Goal: Task Accomplishment & Management: Manage account settings

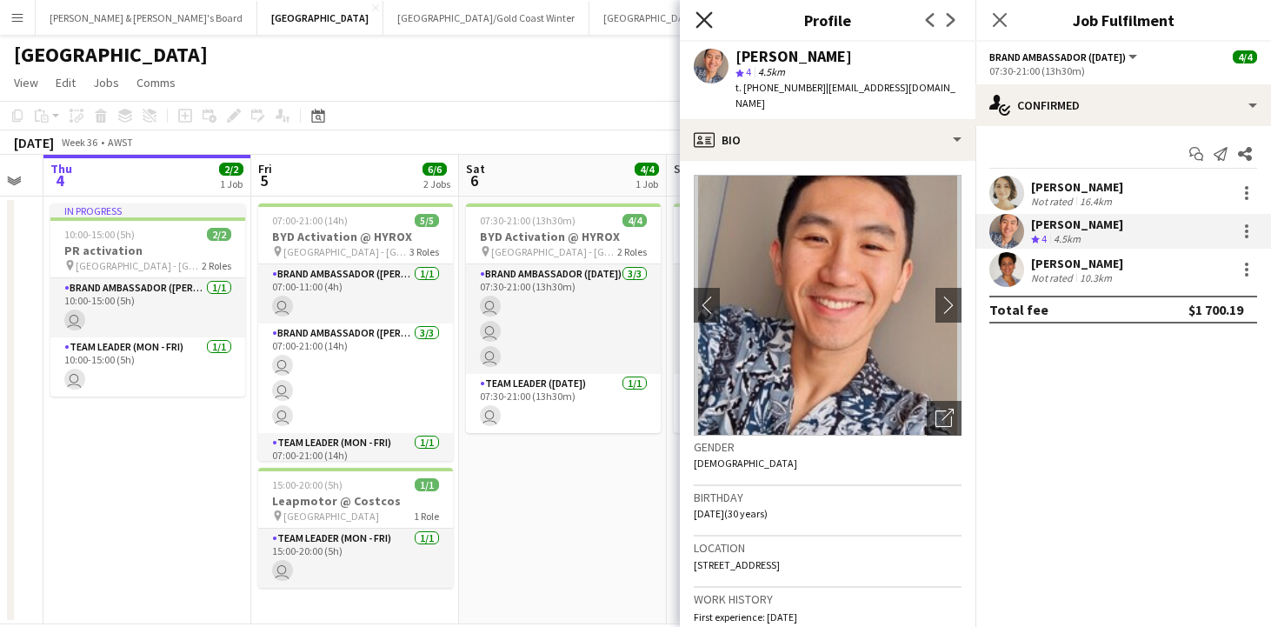
click at [697, 25] on icon "Close pop-in" at bounding box center [703, 19] width 17 height 17
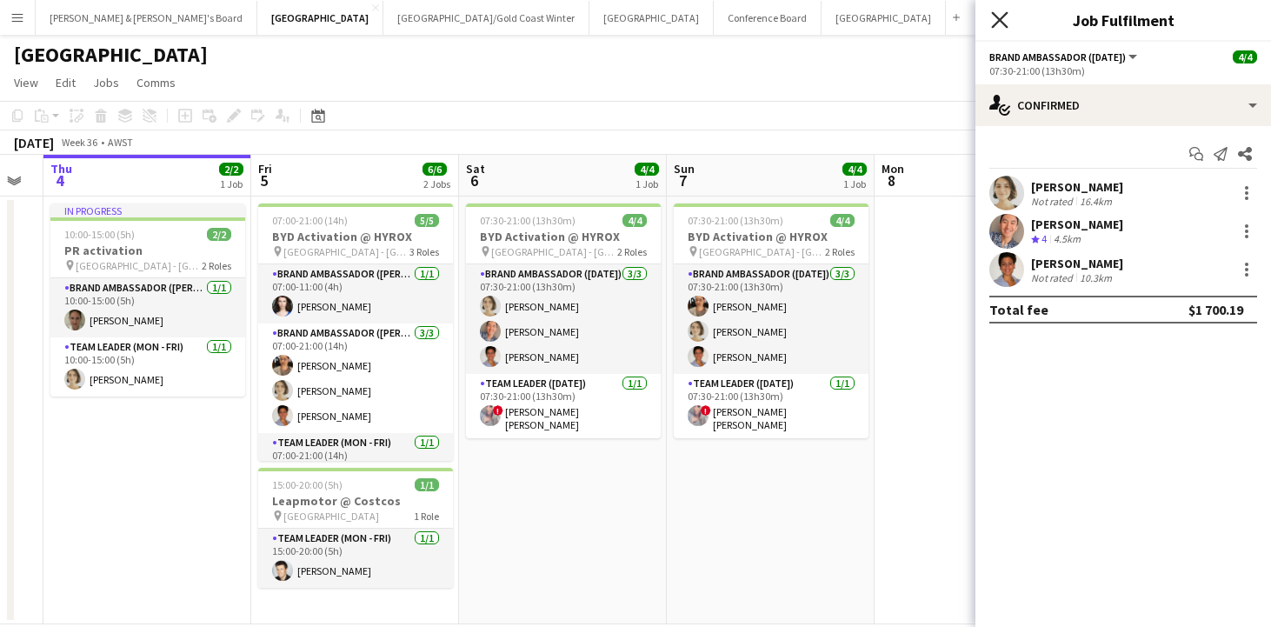
click at [1002, 17] on icon at bounding box center [999, 19] width 17 height 17
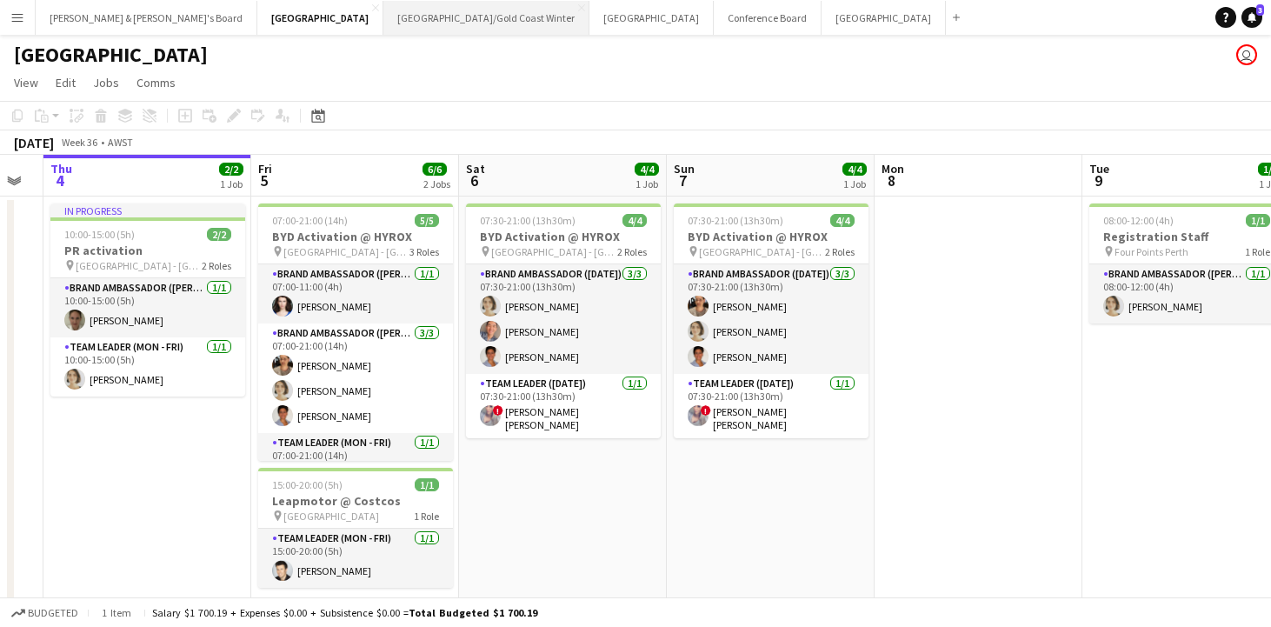
click at [383, 20] on button "Brisbane/Gold Coast Winter Close" at bounding box center [486, 18] width 206 height 34
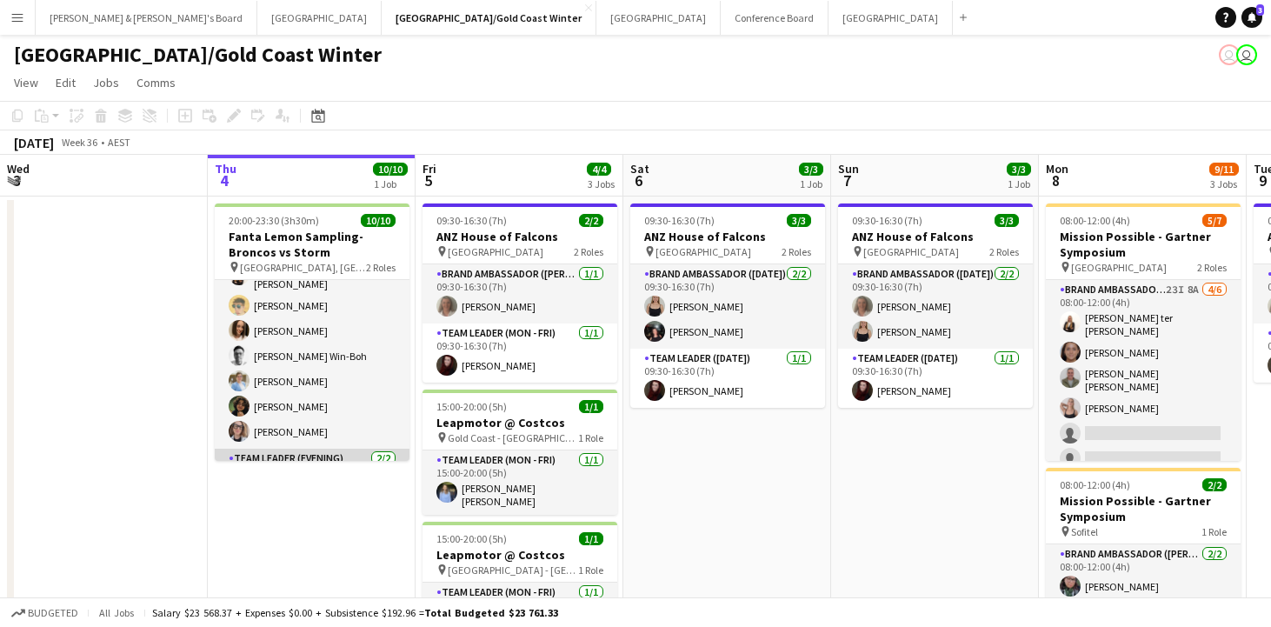
scroll to position [68, 0]
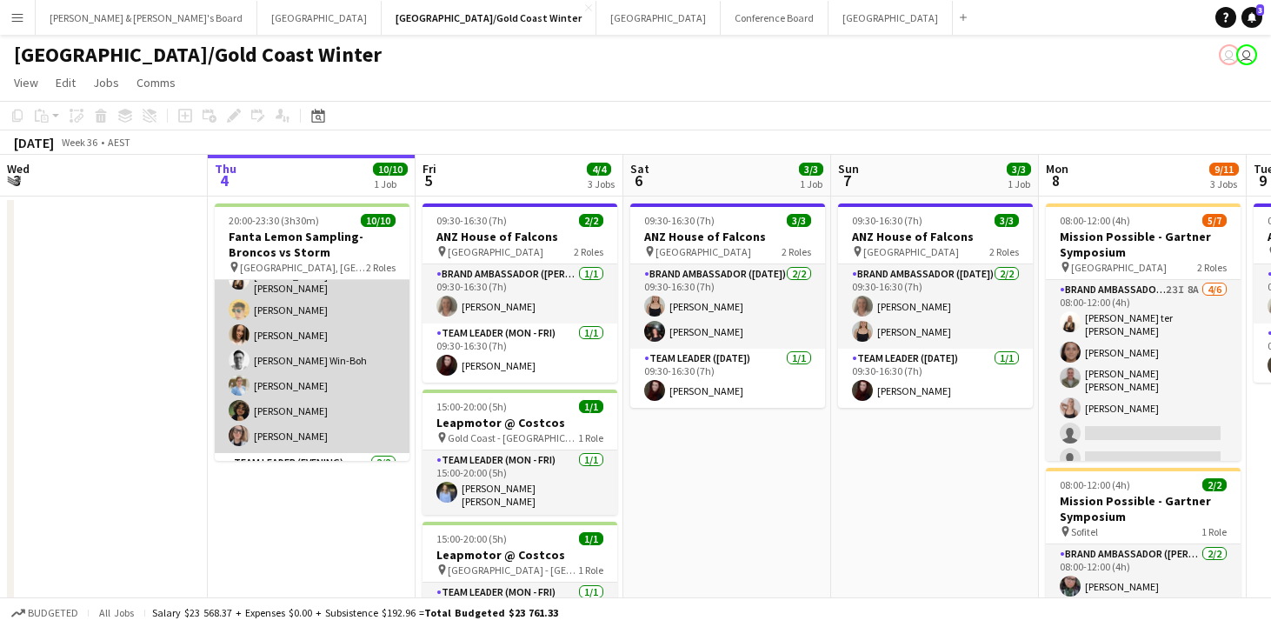
click at [274, 405] on app-card-role "Brand Ambassador (Evening) 8/8 20:00-23:30 (3h30m) Leyre Ginard Raquel ter Haar…" at bounding box center [312, 332] width 195 height 241
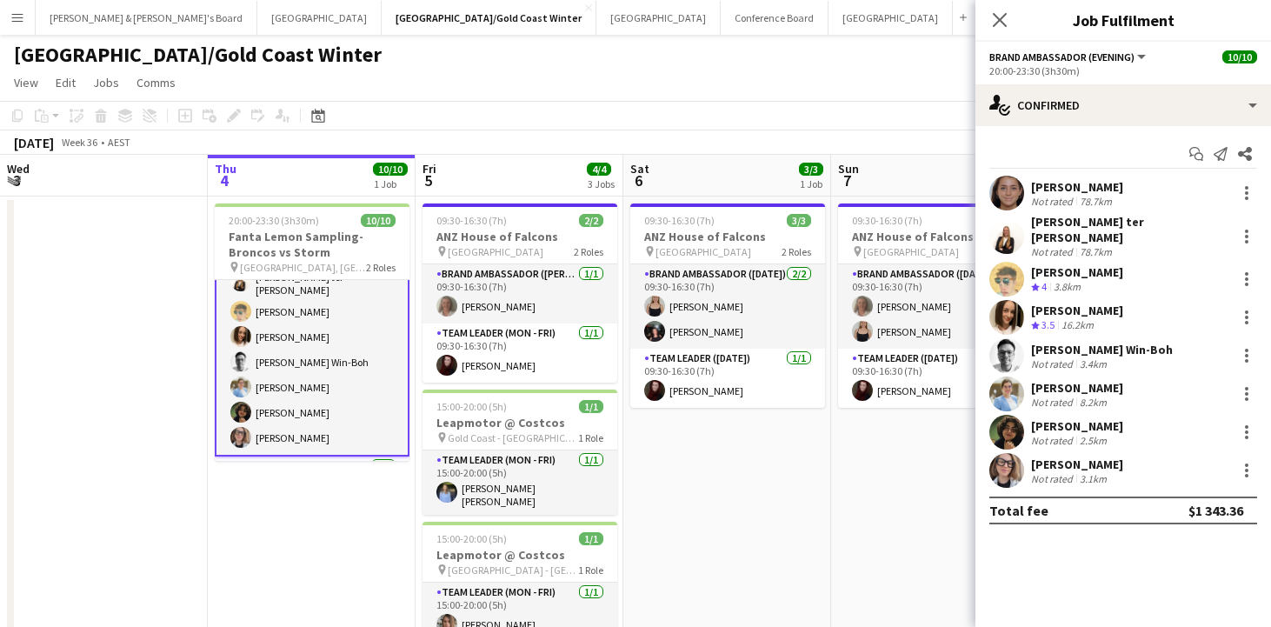
click at [1076, 434] on div "2.5km" at bounding box center [1093, 440] width 34 height 13
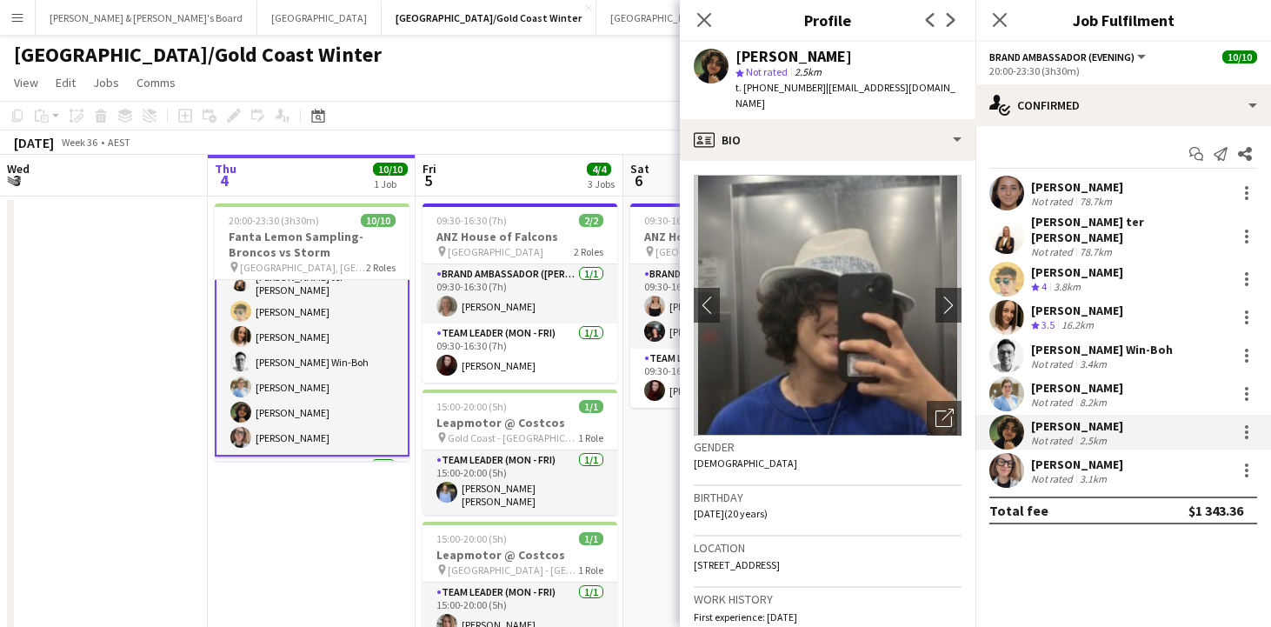
scroll to position [0, 416]
click at [118, 370] on app-date-cell at bounding box center [103, 523] width 208 height 655
